Goal: Information Seeking & Learning: Learn about a topic

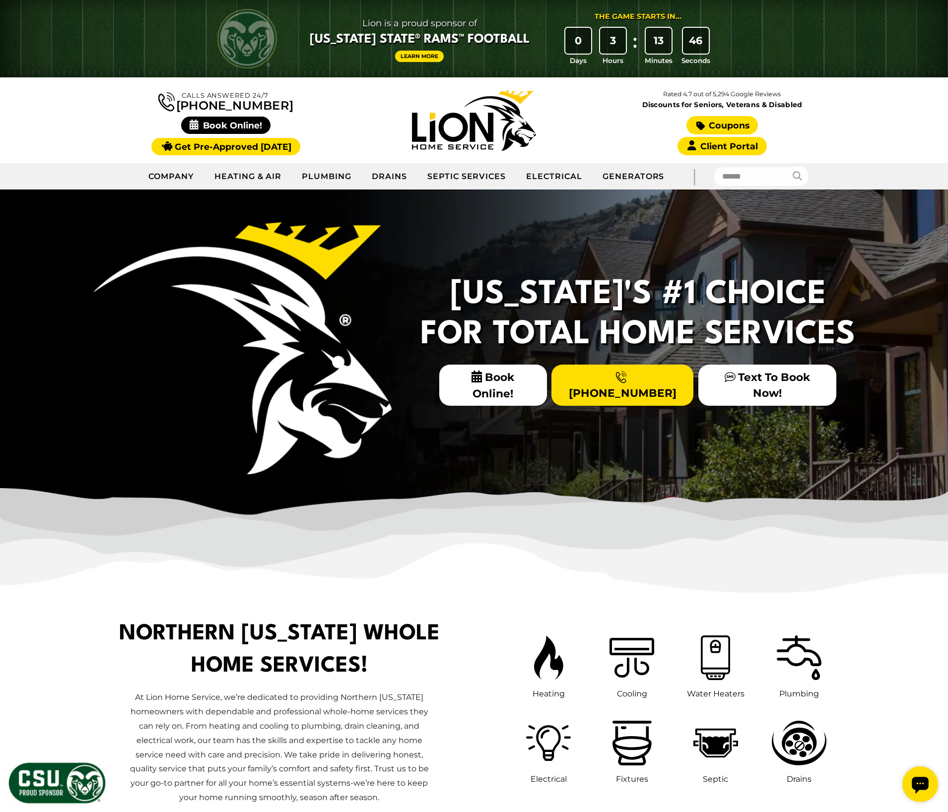
click at [716, 119] on link "Coupons" at bounding box center [721, 125] width 71 height 18
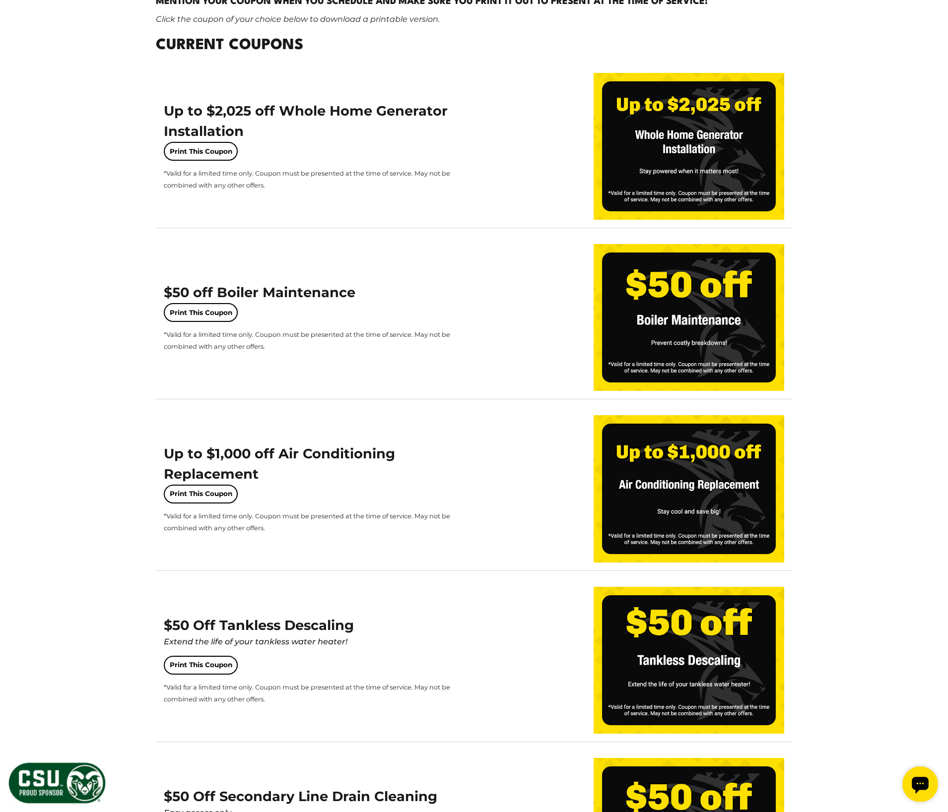
scroll to position [348, 0]
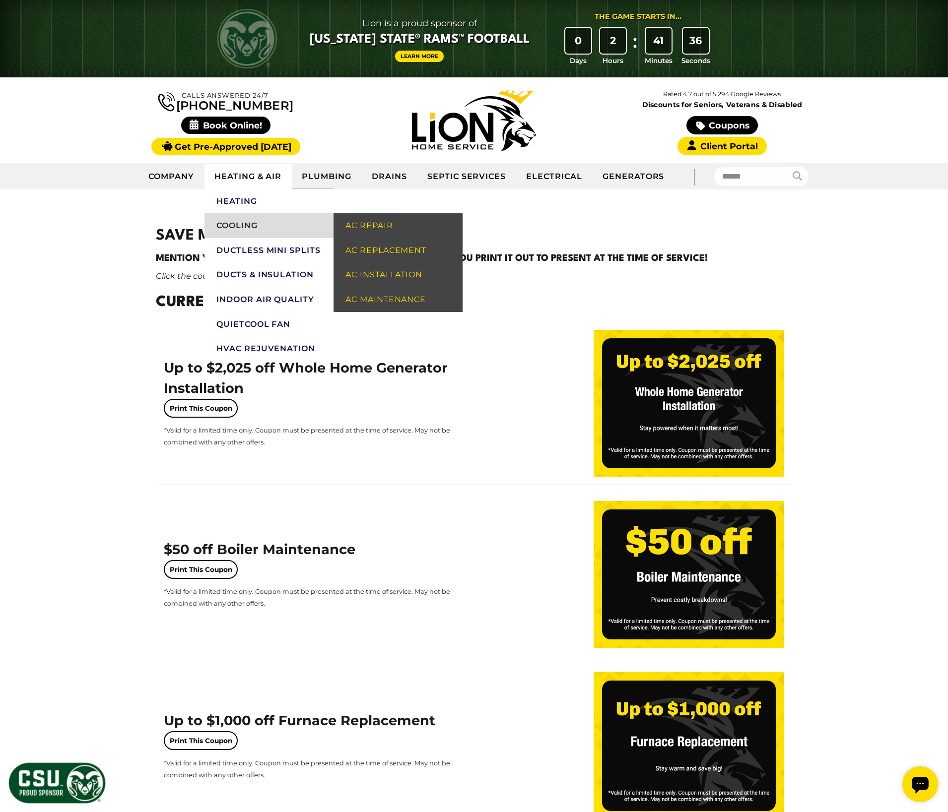
click at [254, 226] on link "Cooling" at bounding box center [268, 225] width 129 height 25
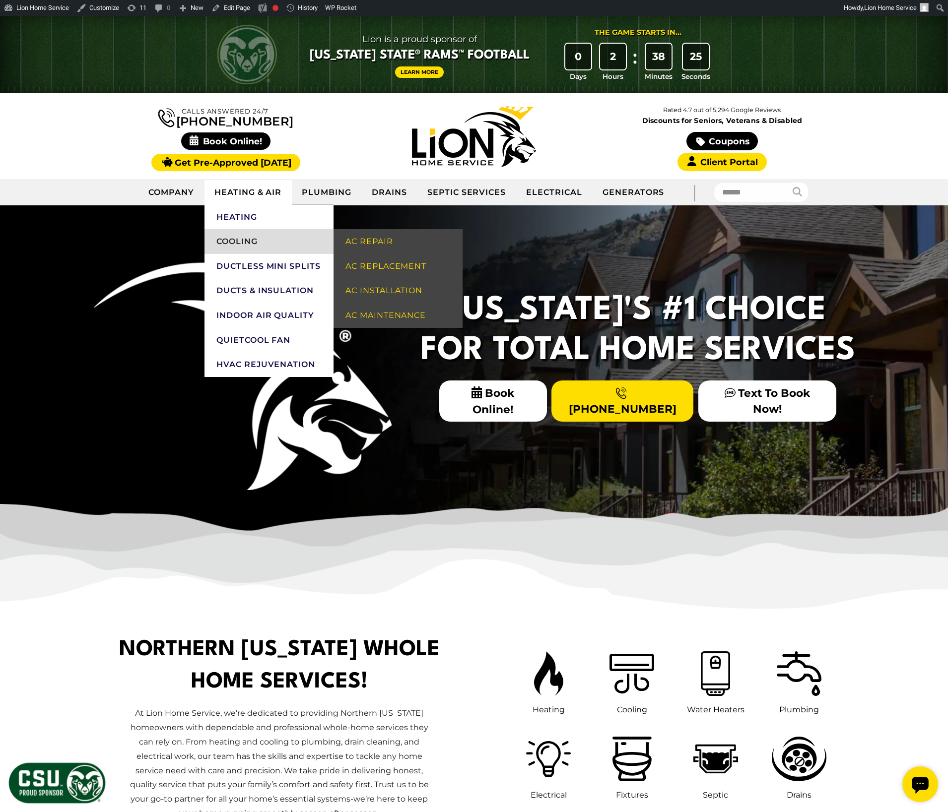
click at [264, 242] on link "Cooling" at bounding box center [268, 241] width 129 height 25
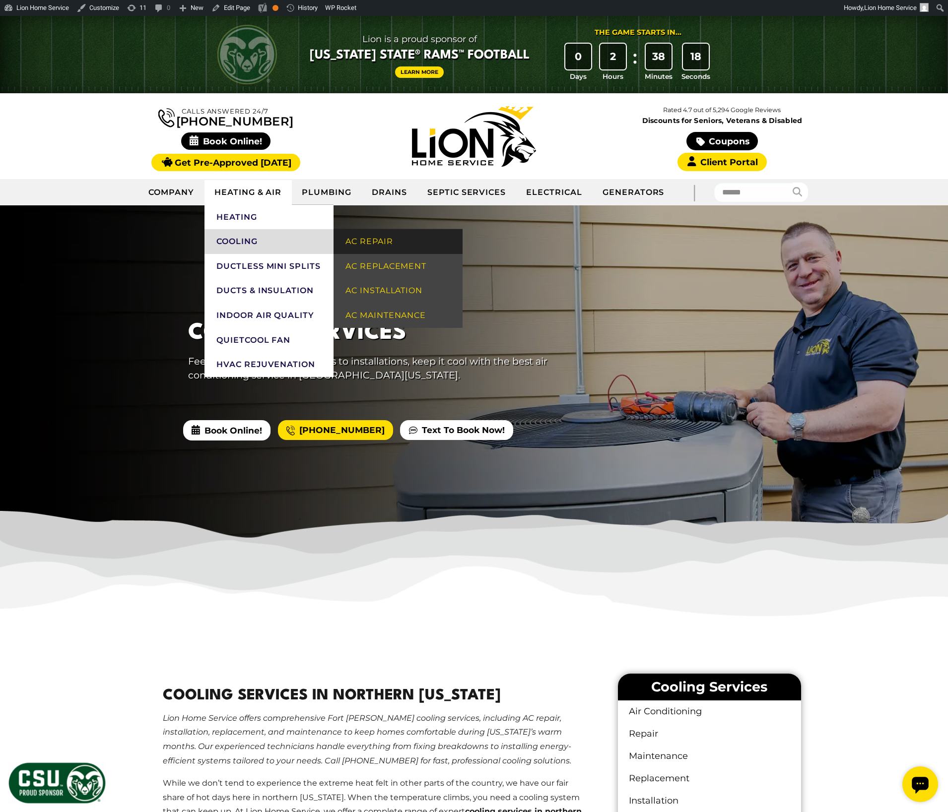
click at [355, 249] on link "AC Repair" at bounding box center [397, 241] width 129 height 25
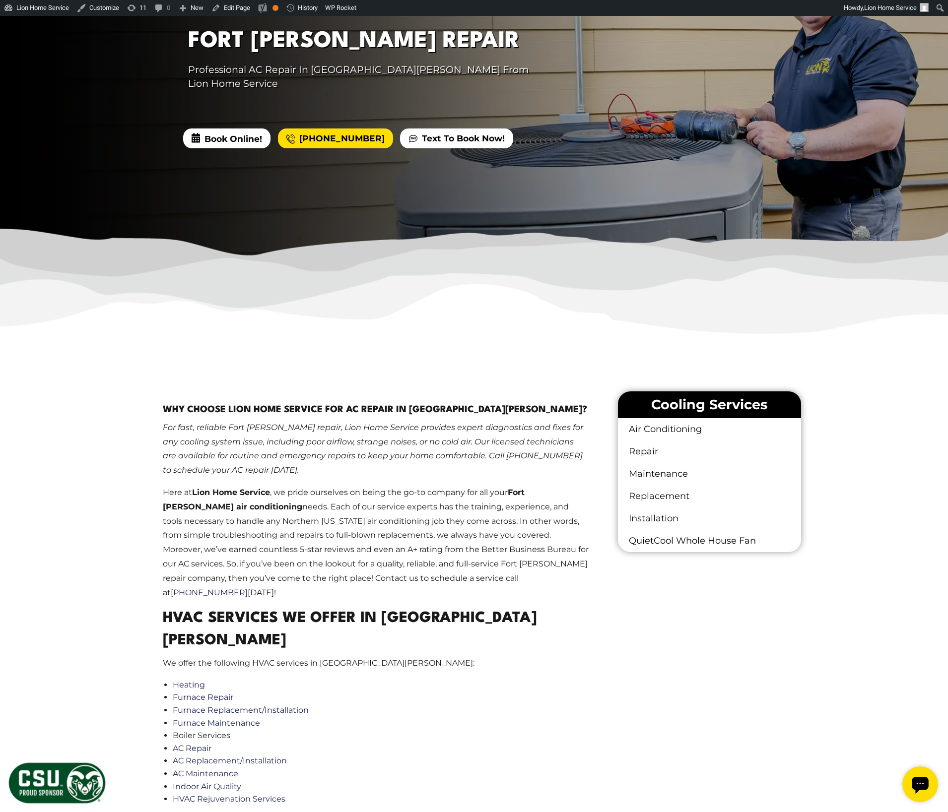
scroll to position [287, 0]
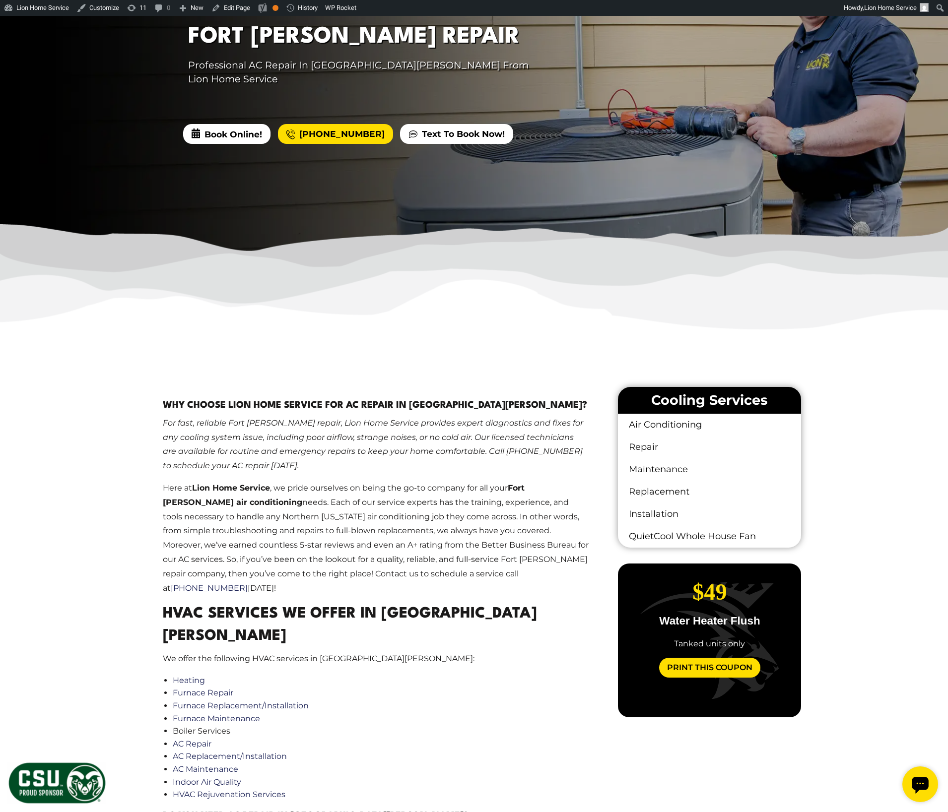
drag, startPoint x: 586, startPoint y: 636, endPoint x: 495, endPoint y: 643, distance: 91.6
drag, startPoint x: 661, startPoint y: 619, endPoint x: 499, endPoint y: 629, distance: 162.6
click at [641, 618] on p "Septic Pumping" at bounding box center [710, 621] width 168 height 11
drag, startPoint x: 684, startPoint y: 625, endPoint x: 502, endPoint y: 606, distance: 183.1
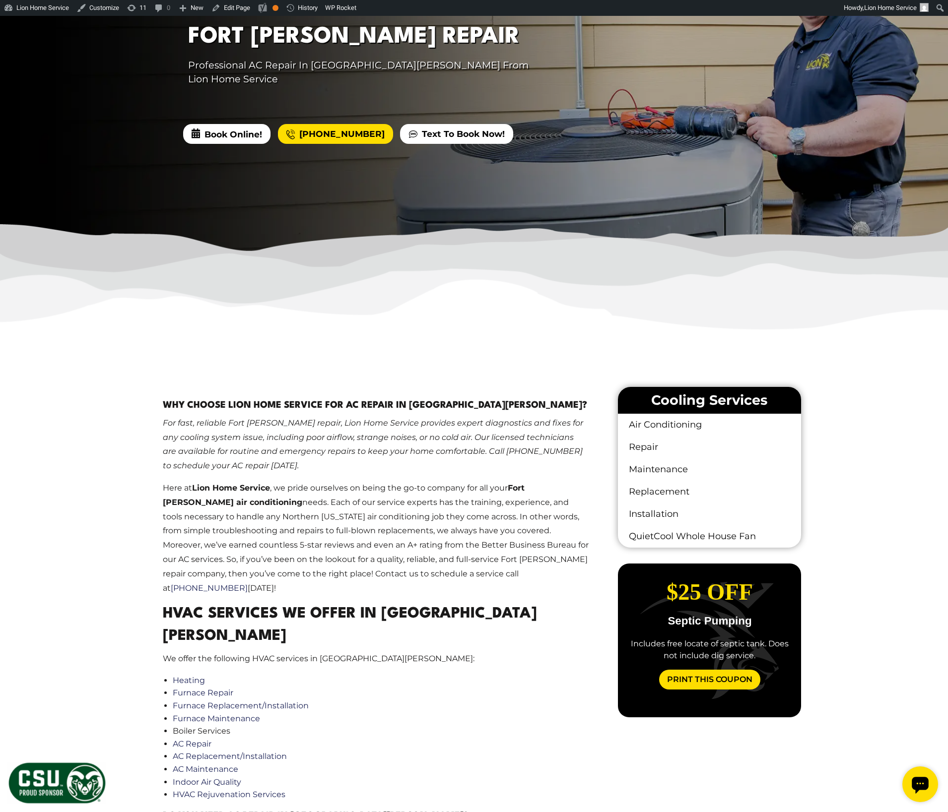
drag, startPoint x: 713, startPoint y: 609, endPoint x: 548, endPoint y: 590, distance: 165.7
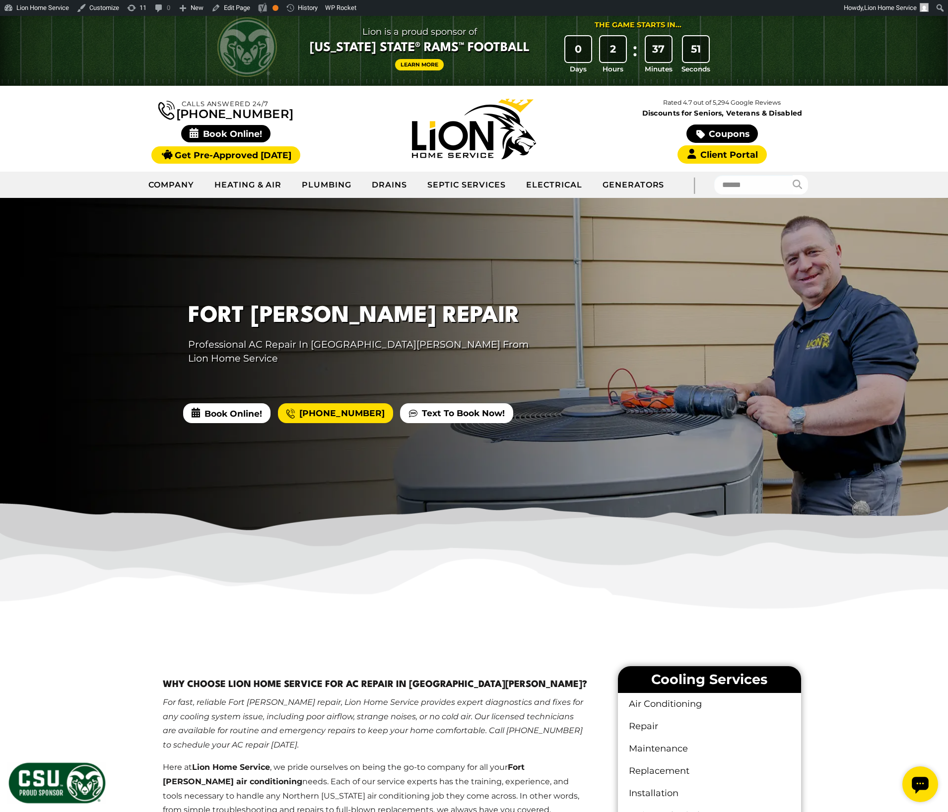
scroll to position [0, 0]
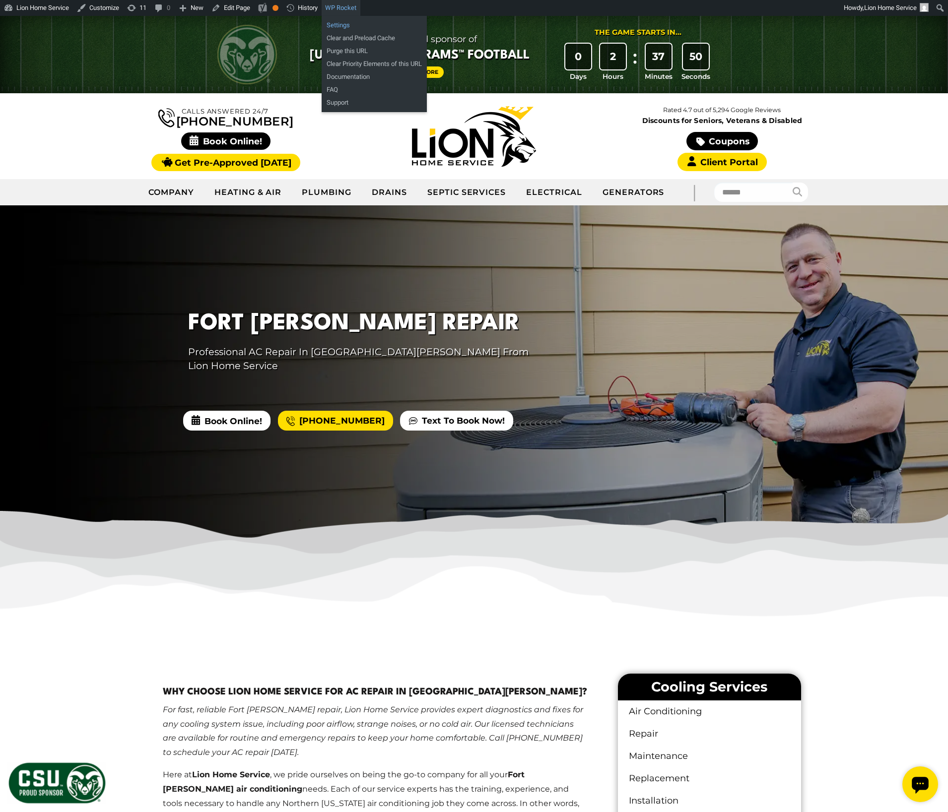
click at [357, 20] on link "Settings" at bounding box center [374, 25] width 105 height 13
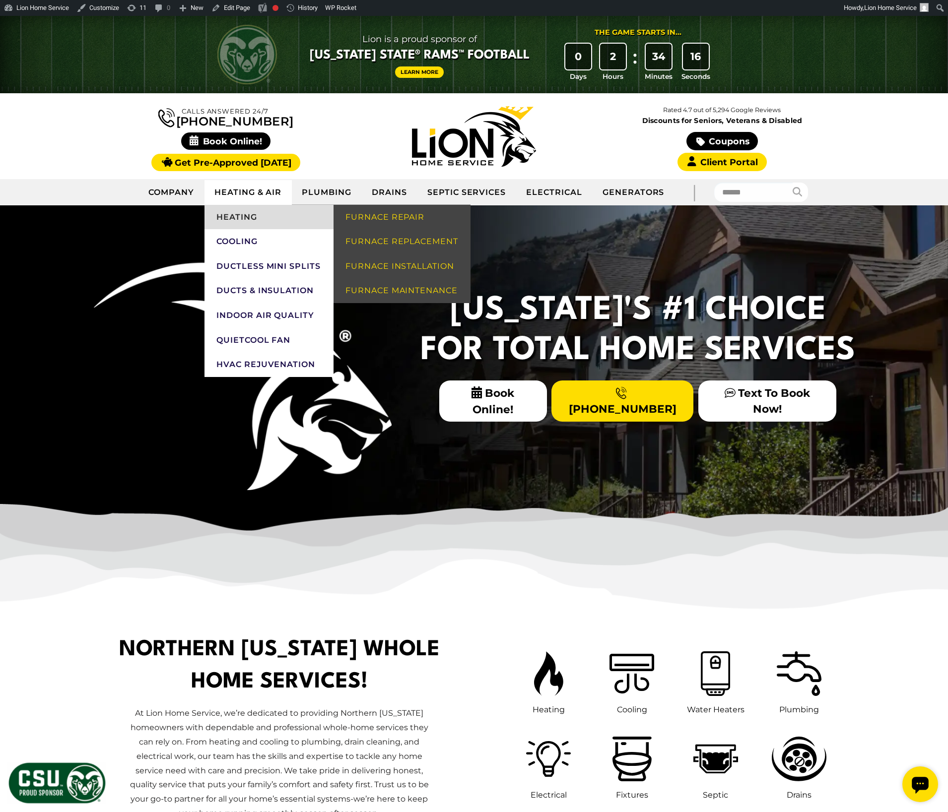
click at [249, 215] on link "Heating" at bounding box center [268, 217] width 129 height 25
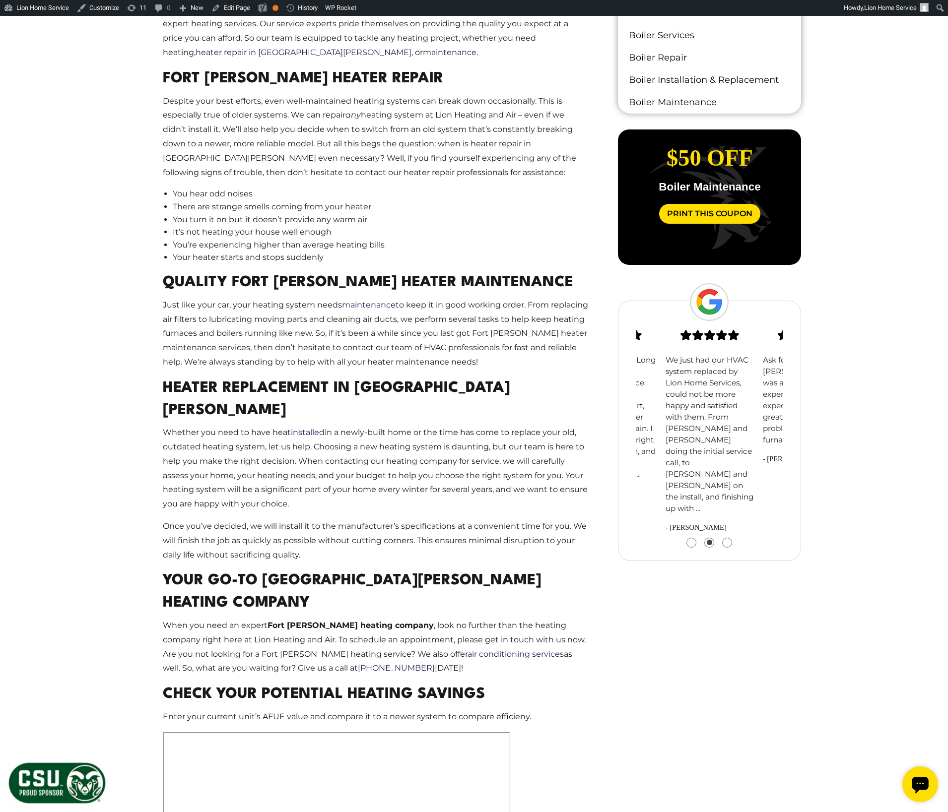
drag, startPoint x: 625, startPoint y: 465, endPoint x: 581, endPoint y: 467, distance: 44.7
click at [587, 467] on div "Fort [PERSON_NAME] Heating Services For reliable Fort [PERSON_NAME] heater repa…" at bounding box center [474, 445] width 670 height 1144
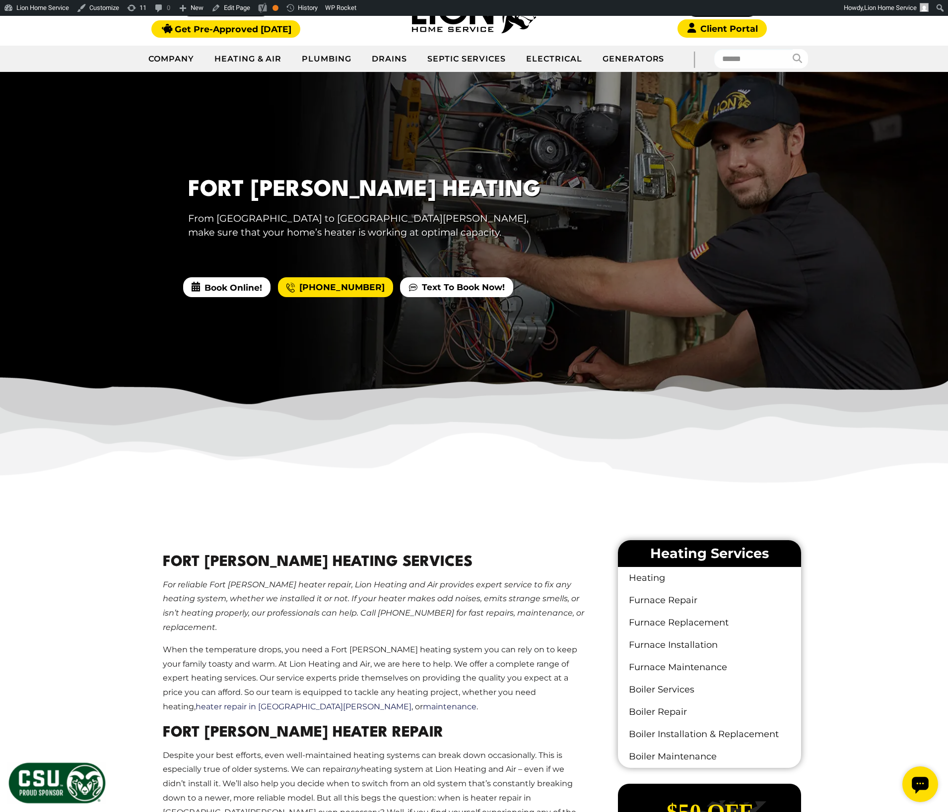
scroll to position [577, 0]
